Goal: Contribute content

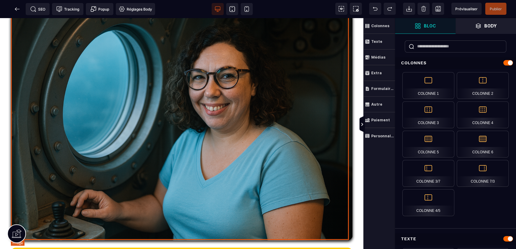
scroll to position [470, 0]
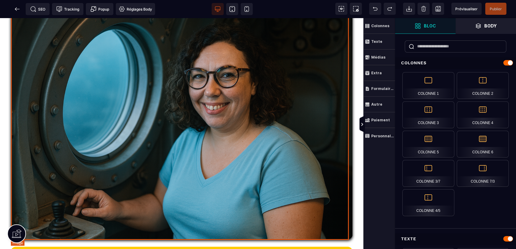
click at [253, 147] on img at bounding box center [182, 126] width 342 height 228
select select
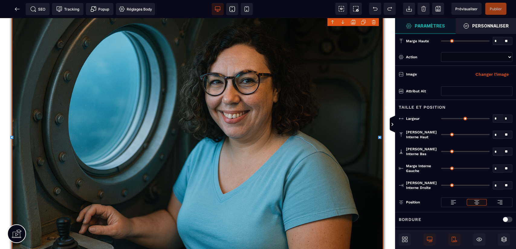
type input "*"
type input "***"
type input "*"
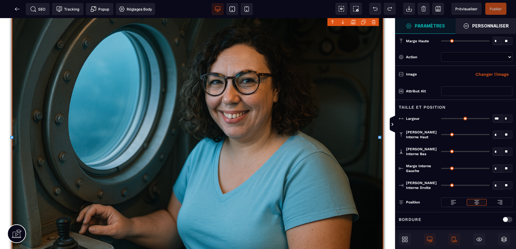
type input "*"
click at [492, 73] on button "Changer l'image" at bounding box center [492, 75] width 41 height 10
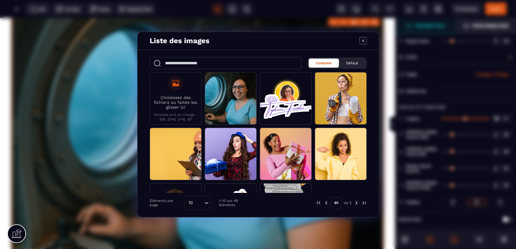
click at [164, 85] on label "Choisissez des fichiers ou faites-les glisser ici Formats pris en charge : .jpg…" at bounding box center [175, 98] width 45 height 45
click at [0, 0] on input "Choisissez des fichiers ou faites-les glisser ici Formats pris en charge : .jpg…" at bounding box center [0, 0] width 0 height 0
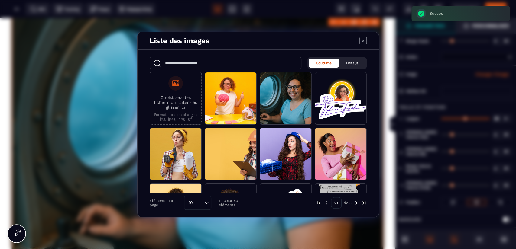
click at [189, 101] on p "Choisissez des fichiers ou faites-les glisser ici" at bounding box center [175, 102] width 45 height 15
click at [0, 0] on input "Choisissez des fichiers ou faites-les glisser ici Formats pris en charge : .jpg…" at bounding box center [0, 0] width 0 height 0
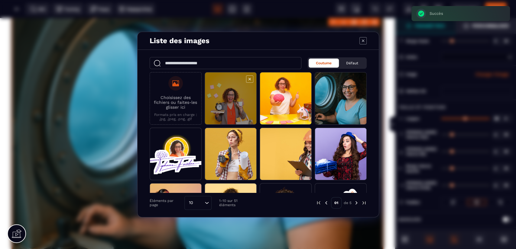
click at [243, 101] on span "Modal window" at bounding box center [230, 99] width 51 height 53
click at [240, 114] on span "Modal window" at bounding box center [230, 99] width 51 height 53
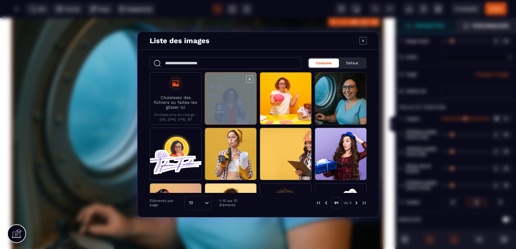
click at [240, 114] on span "Modal window" at bounding box center [230, 99] width 51 height 53
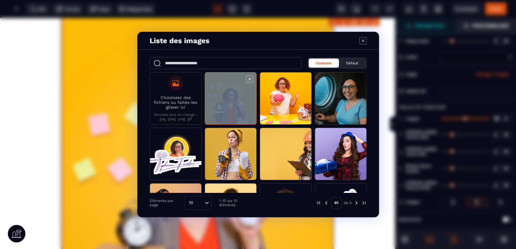
select select
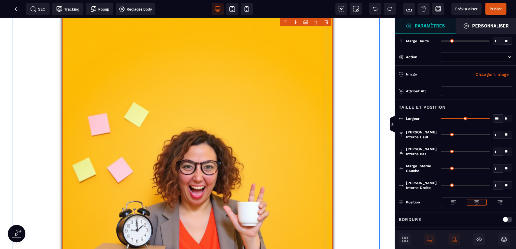
click at [346, 125] on div at bounding box center [198, 187] width 372 height 350
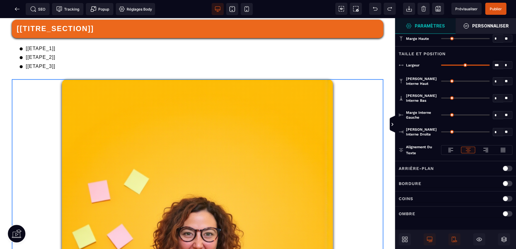
scroll to position [0, 0]
